Goal: Obtain resource: Download file/media

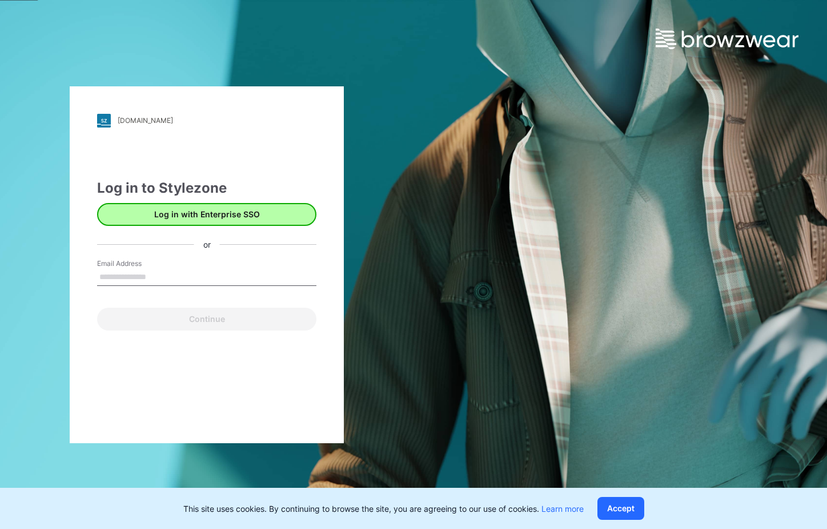
click at [222, 212] on button "Log in with Enterprise SSO" at bounding box center [206, 214] width 219 height 23
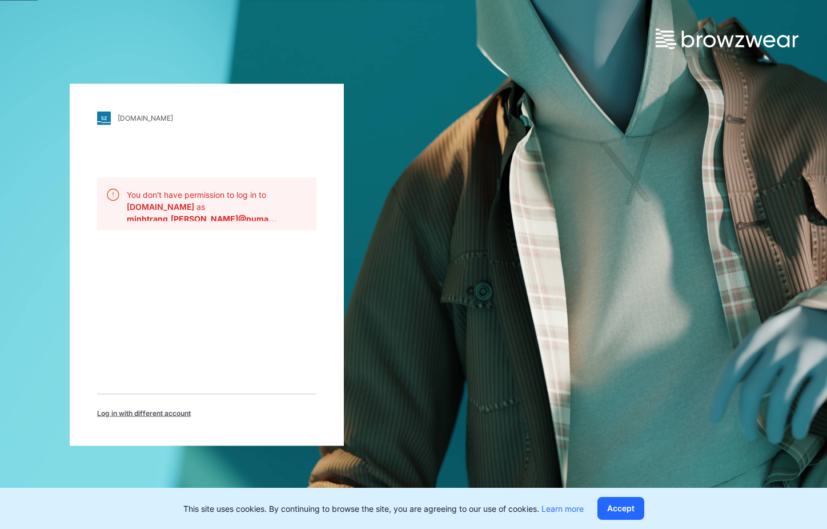
click at [185, 270] on div "[DOMAIN_NAME] Loading... You don't have permission to log in to [DOMAIN_NAME] a…" at bounding box center [207, 264] width 274 height 362
click at [170, 409] on span "Log in with different account" at bounding box center [144, 412] width 94 height 10
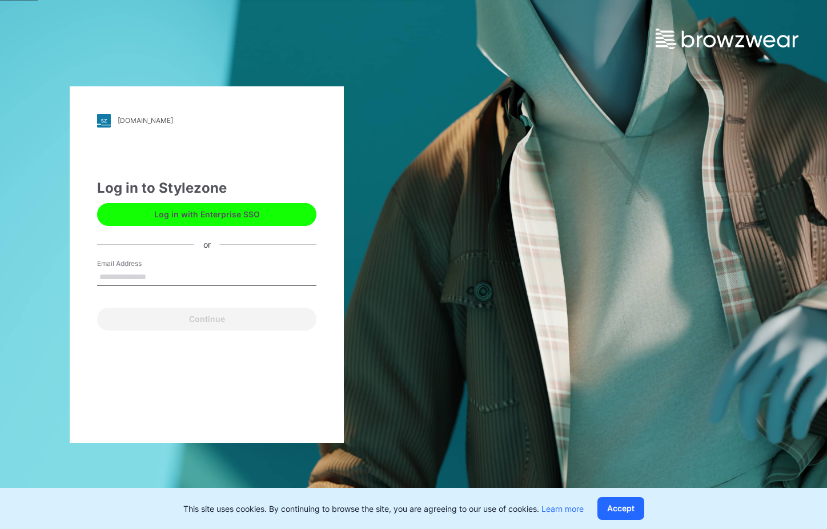
type input "**********"
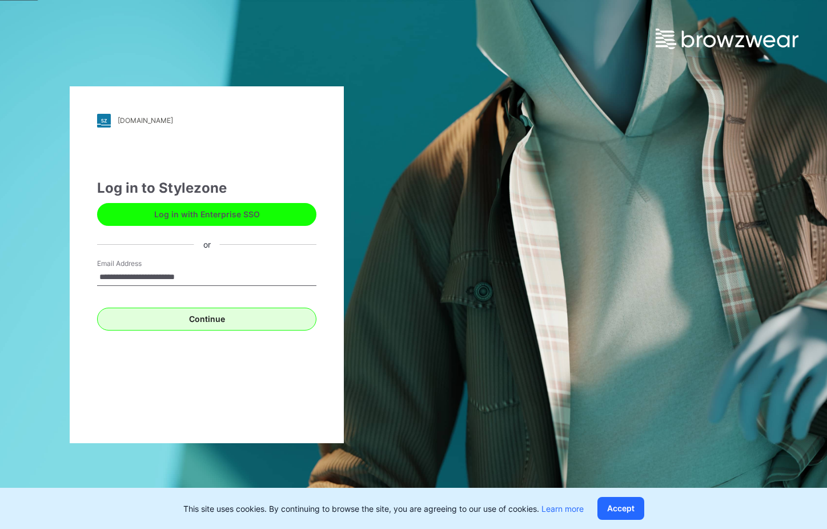
click at [210, 317] on button "Continue" at bounding box center [206, 318] width 219 height 23
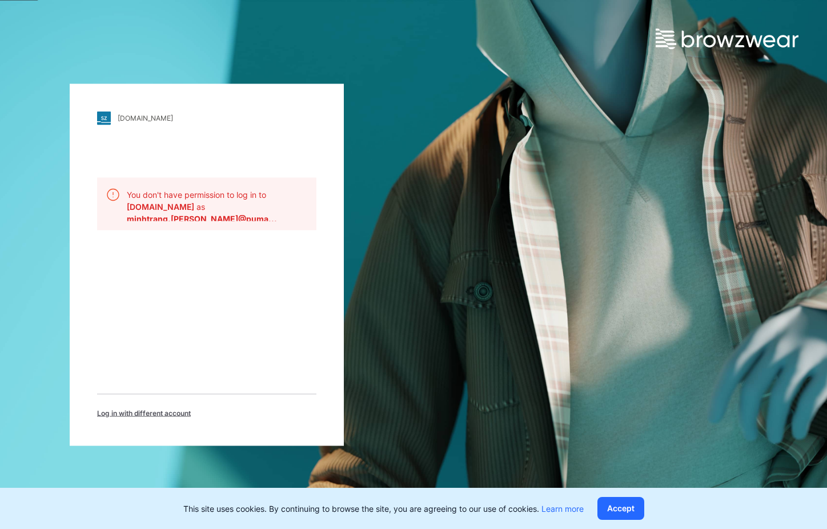
click at [159, 411] on span "Log in with different account" at bounding box center [144, 412] width 94 height 10
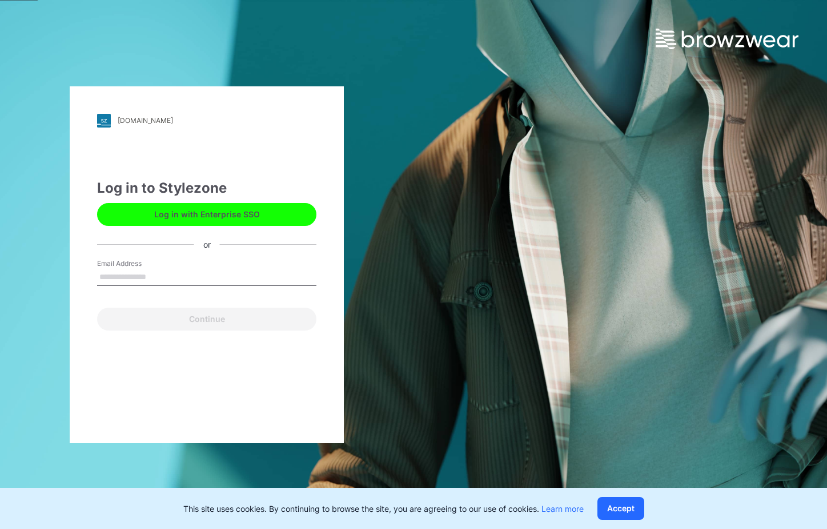
type input "**********"
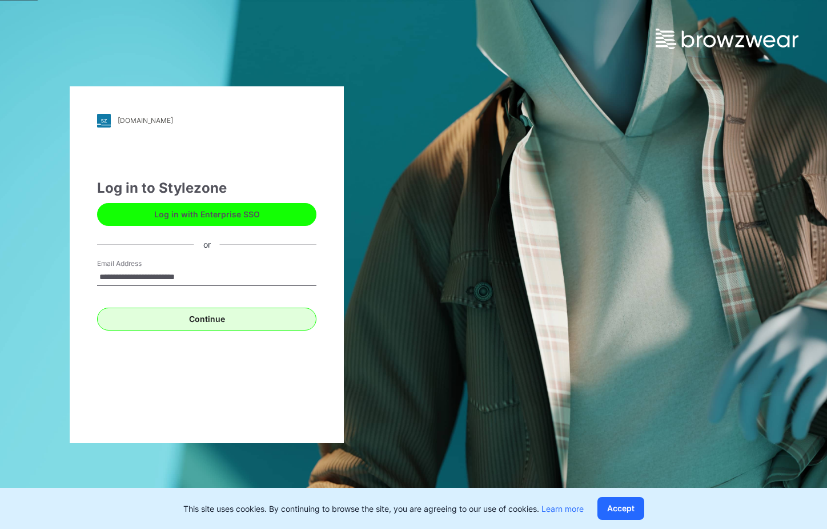
click at [206, 326] on button "Continue" at bounding box center [206, 318] width 219 height 23
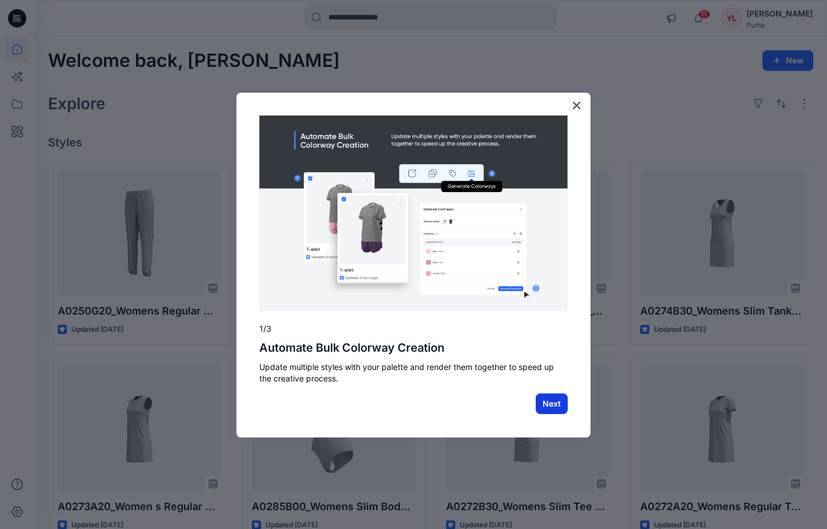
click at [555, 402] on button "Next" at bounding box center [552, 403] width 32 height 21
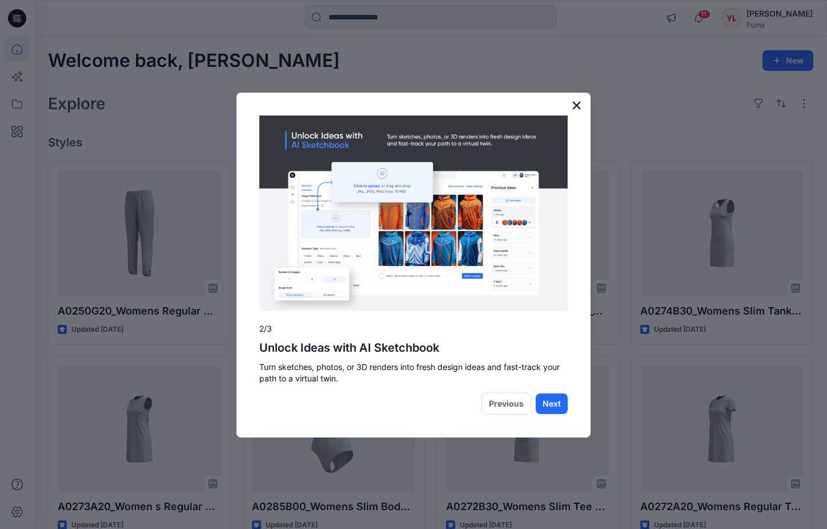
click at [575, 105] on button "×" at bounding box center [576, 105] width 11 height 18
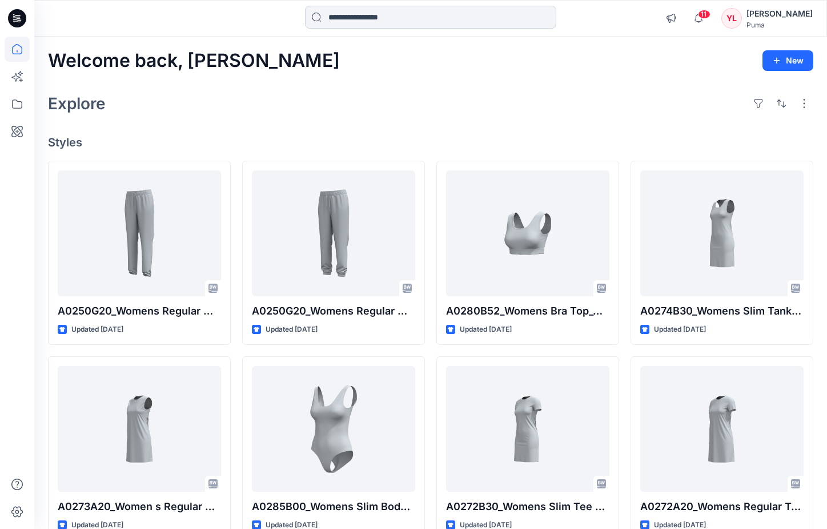
click at [416, 21] on input at bounding box center [430, 17] width 251 height 23
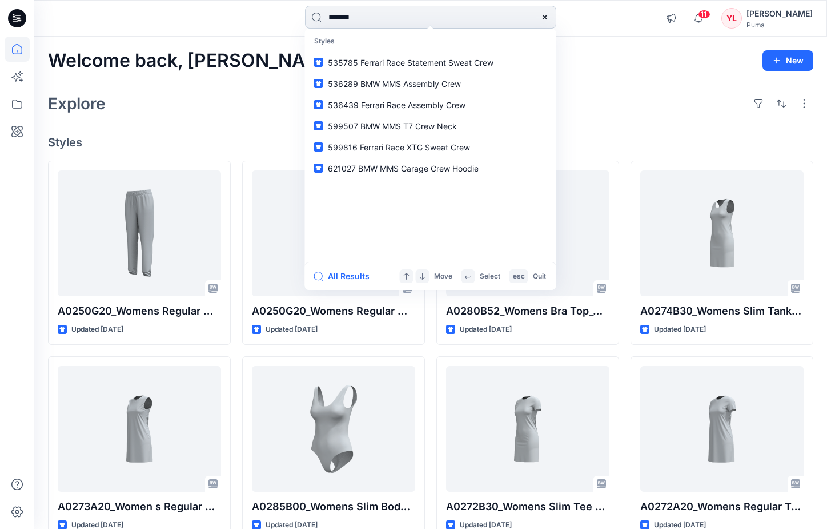
type input "********"
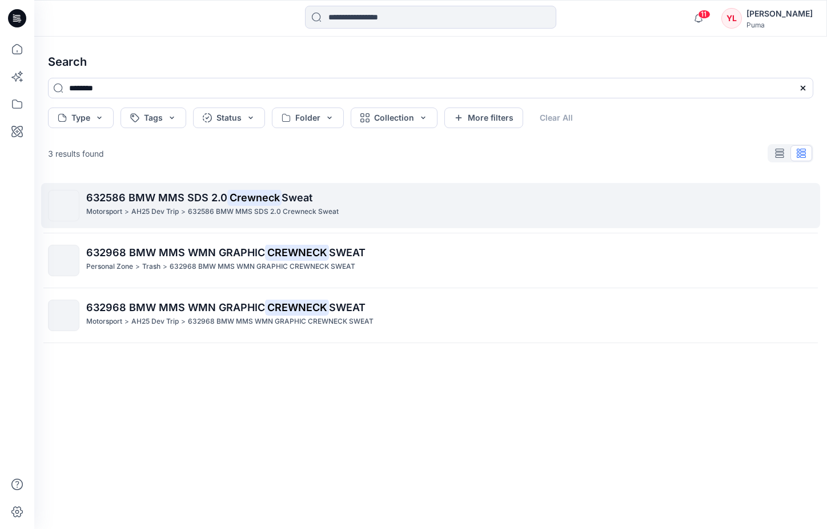
click at [270, 197] on mark "Crewneck" at bounding box center [254, 197] width 54 height 16
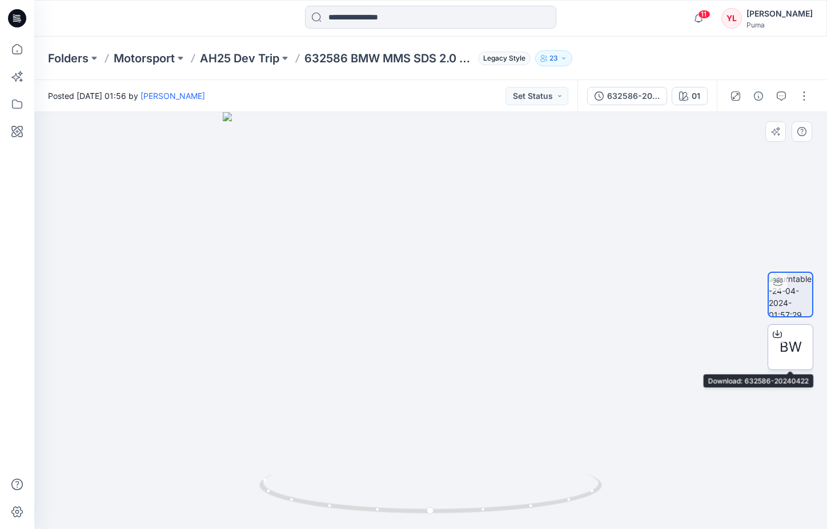
click at [793, 339] on span "BW" at bounding box center [791, 347] width 22 height 21
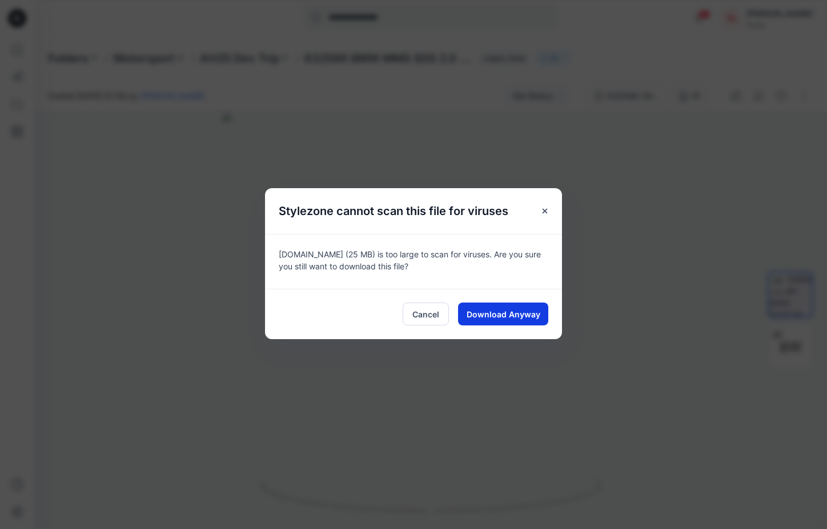
click at [480, 313] on span "Download Anyway" at bounding box center [504, 314] width 74 height 12
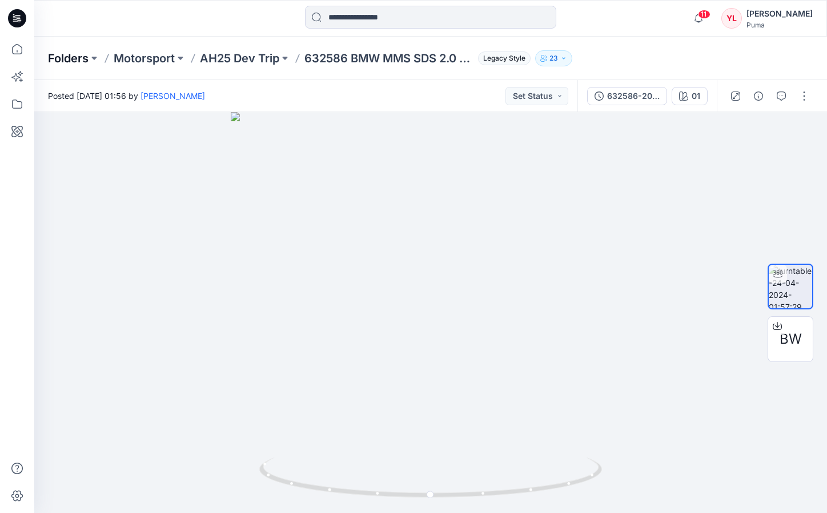
click at [82, 58] on p "Folders" at bounding box center [68, 58] width 41 height 16
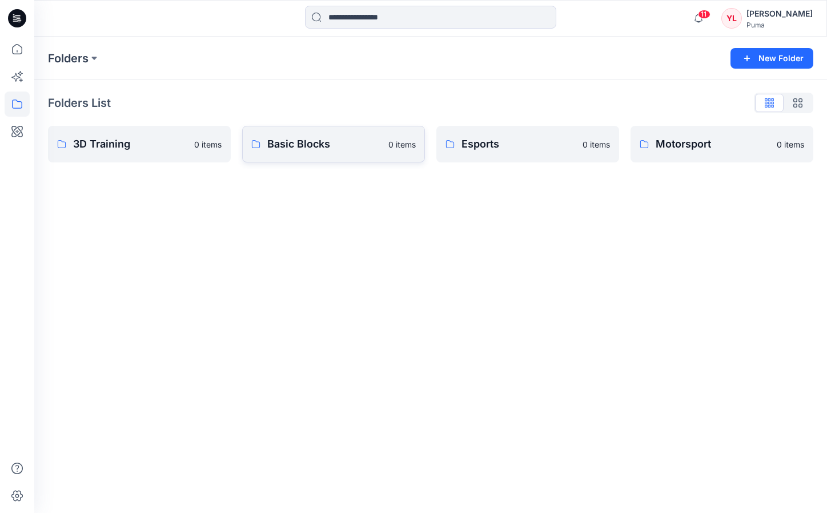
click at [353, 143] on p "Basic Blocks" at bounding box center [324, 144] width 114 height 16
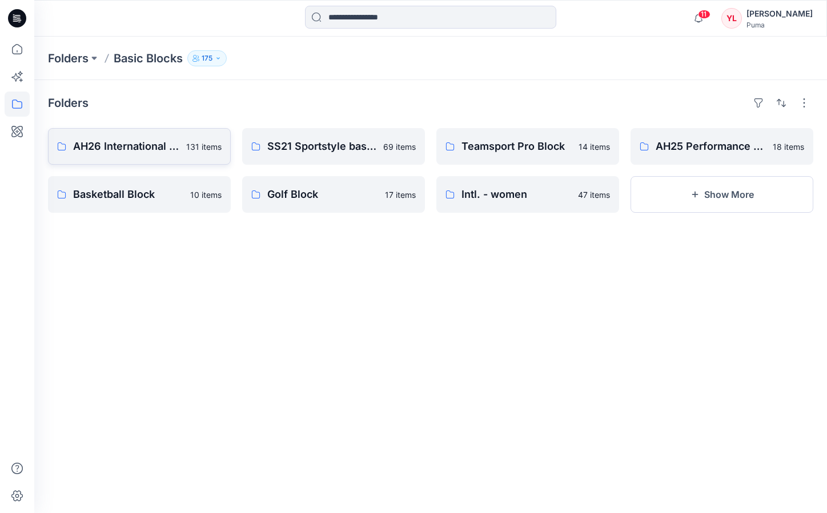
click at [144, 150] on p "AH26 International Adults" at bounding box center [126, 146] width 106 height 16
